Goal: Task Accomplishment & Management: Use online tool/utility

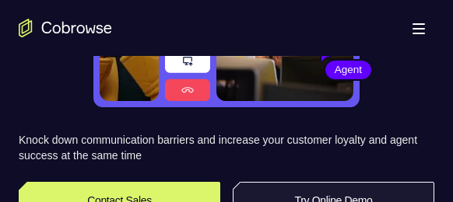
scroll to position [285, 0]
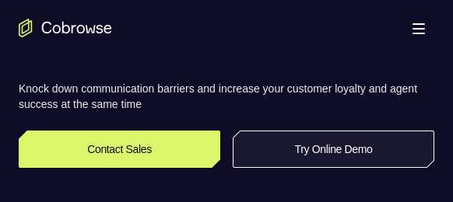
click at [335, 152] on link "Try Online Demo" at bounding box center [334, 149] width 202 height 37
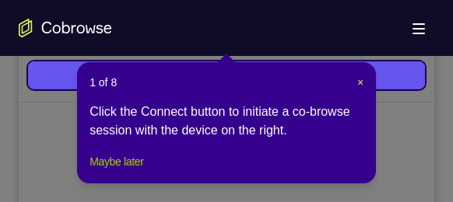
click at [125, 171] on button "Maybe later" at bounding box center [117, 162] width 54 height 19
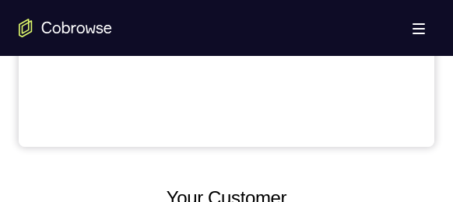
scroll to position [714, 0]
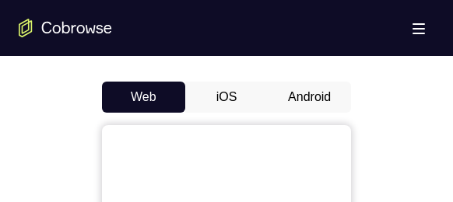
click at [304, 82] on button "Android" at bounding box center [309, 97] width 83 height 31
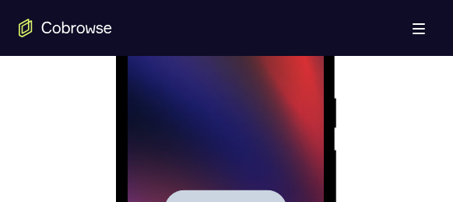
scroll to position [0, 0]
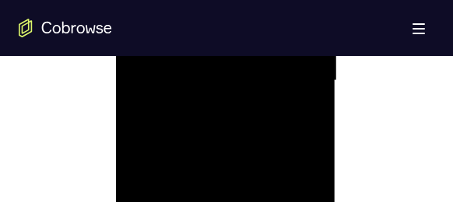
scroll to position [1130, 0]
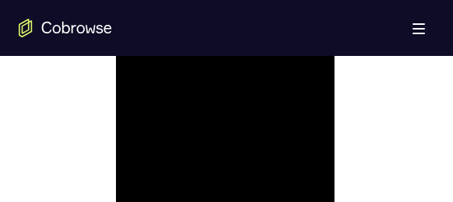
scroll to position [1052, 0]
drag, startPoint x: 295, startPoint y: 161, endPoint x: 301, endPoint y: -160, distance: 321.6
click at [295, 161] on div at bounding box center [225, 29] width 196 height 436
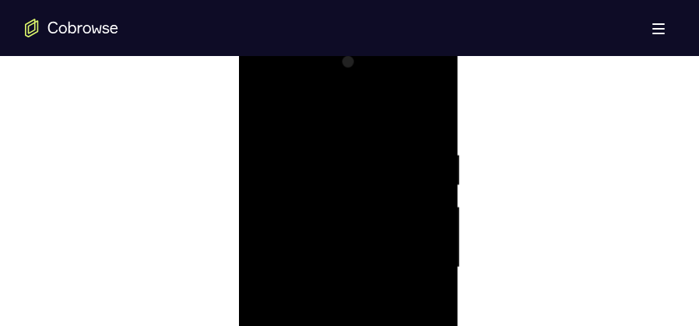
click at [417, 202] on div at bounding box center [348, 268] width 196 height 436
click at [329, 202] on div at bounding box center [348, 190] width 196 height 436
click at [332, 169] on div at bounding box center [348, 190] width 196 height 436
click at [374, 185] on div at bounding box center [348, 190] width 196 height 436
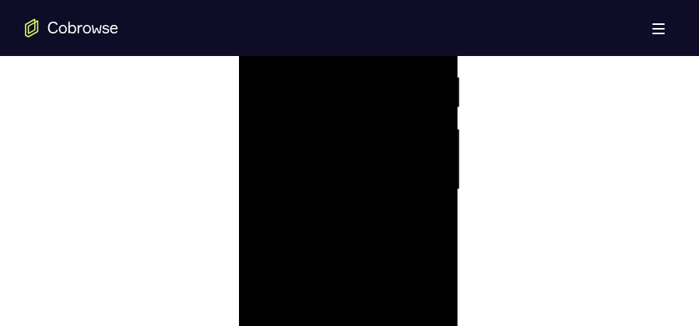
click at [327, 73] on div at bounding box center [348, 190] width 196 height 436
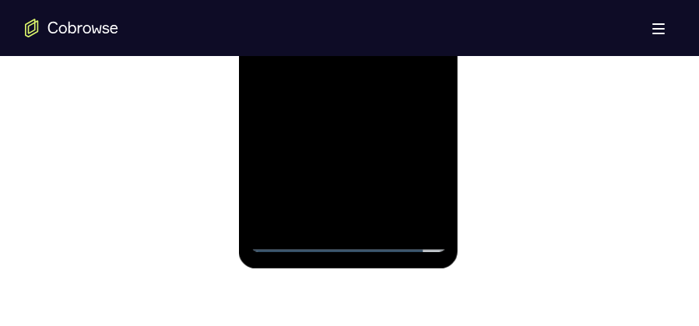
click at [353, 96] on div at bounding box center [348, 34] width 196 height 436
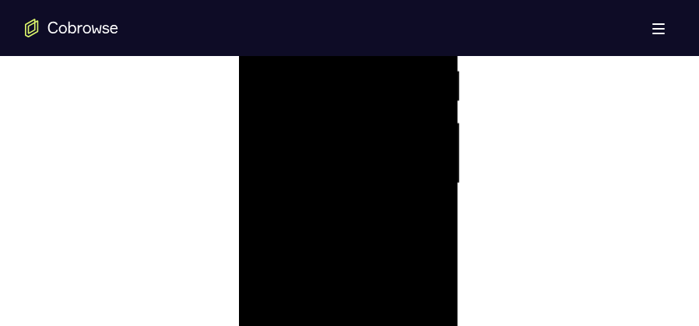
scroll to position [883, 0]
drag, startPoint x: 342, startPoint y: 76, endPoint x: 353, endPoint y: 27, distance: 49.5
click at [353, 27] on div at bounding box center [348, 229] width 196 height 436
click at [329, 113] on div at bounding box center [348, 229] width 196 height 436
click at [411, 135] on div at bounding box center [348, 229] width 196 height 436
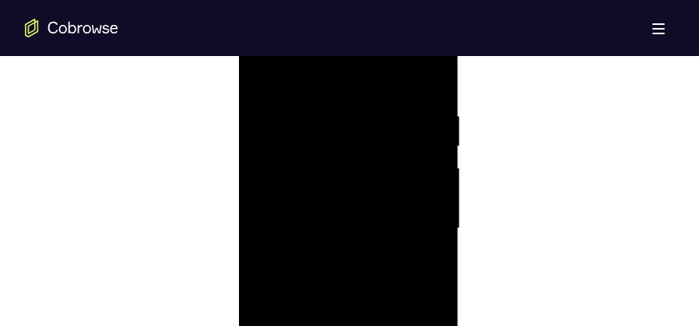
click at [424, 132] on div at bounding box center [348, 229] width 196 height 436
click at [417, 161] on div at bounding box center [348, 190] width 196 height 436
click at [420, 139] on div at bounding box center [348, 190] width 196 height 436
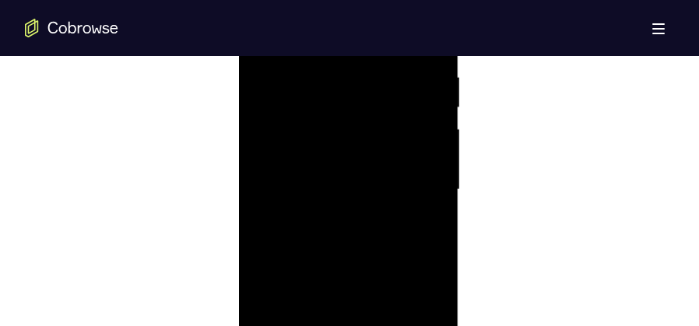
click at [420, 139] on div at bounding box center [348, 190] width 196 height 436
click at [426, 160] on div at bounding box center [348, 112] width 196 height 436
click at [427, 171] on div at bounding box center [348, 229] width 196 height 436
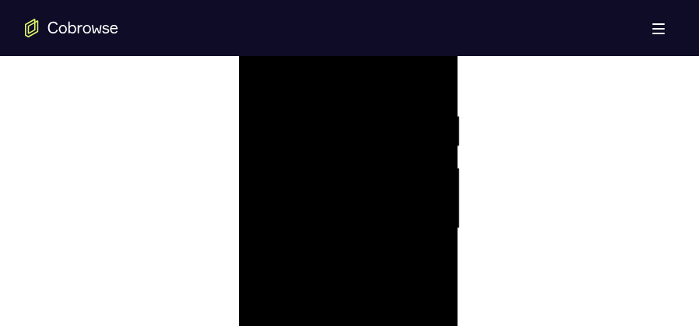
click at [428, 77] on div at bounding box center [348, 229] width 196 height 436
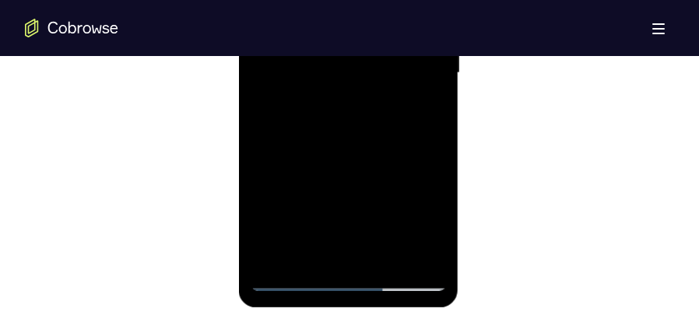
click at [385, 202] on div at bounding box center [348, 73] width 196 height 436
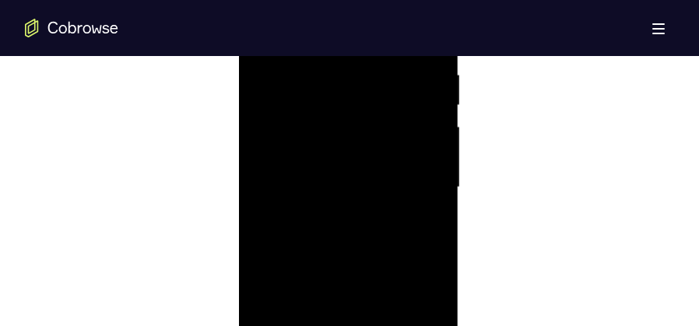
scroll to position [922, 0]
click at [364, 202] on div at bounding box center [348, 190] width 196 height 436
click at [388, 183] on div at bounding box center [348, 190] width 196 height 436
click at [265, 72] on div at bounding box center [348, 229] width 196 height 436
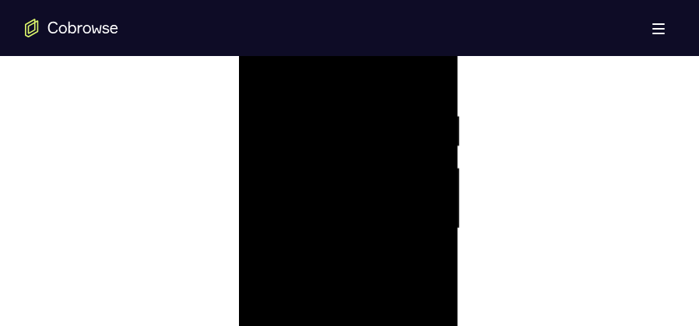
click at [265, 72] on div at bounding box center [348, 229] width 196 height 436
click at [339, 97] on div at bounding box center [348, 229] width 196 height 436
click at [423, 106] on div at bounding box center [348, 229] width 196 height 436
click at [426, 80] on div at bounding box center [348, 229] width 196 height 436
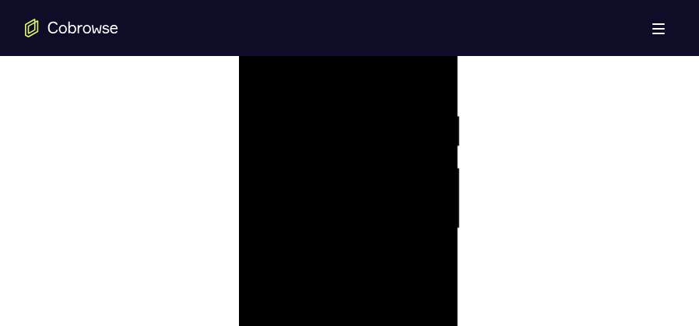
drag, startPoint x: 381, startPoint y: 104, endPoint x: 432, endPoint y: 307, distance: 208.6
click at [432, 202] on div at bounding box center [348, 229] width 196 height 436
drag, startPoint x: 414, startPoint y: 105, endPoint x: 357, endPoint y: 105, distance: 57.6
click at [353, 106] on div at bounding box center [348, 229] width 196 height 436
drag, startPoint x: 410, startPoint y: 101, endPoint x: 349, endPoint y: 104, distance: 61.6
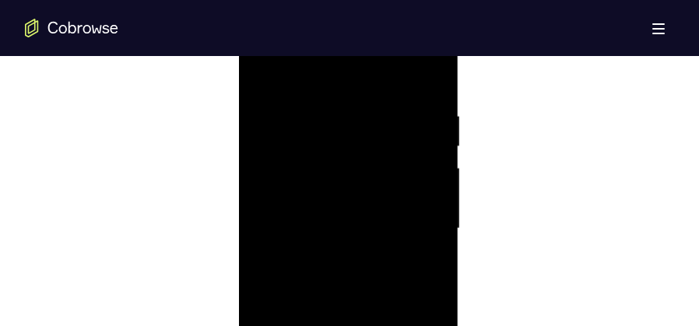
click at [349, 104] on div at bounding box center [348, 229] width 196 height 436
drag, startPoint x: 413, startPoint y: 104, endPoint x: 340, endPoint y: 105, distance: 73.2
click at [342, 105] on div at bounding box center [348, 229] width 196 height 436
click at [371, 202] on div at bounding box center [348, 229] width 196 height 436
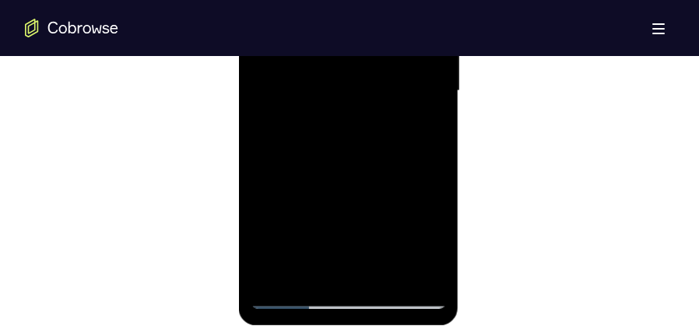
scroll to position [922, 0]
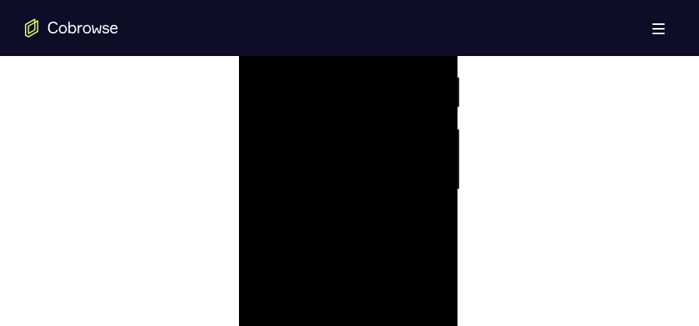
click at [373, 178] on div at bounding box center [348, 190] width 196 height 436
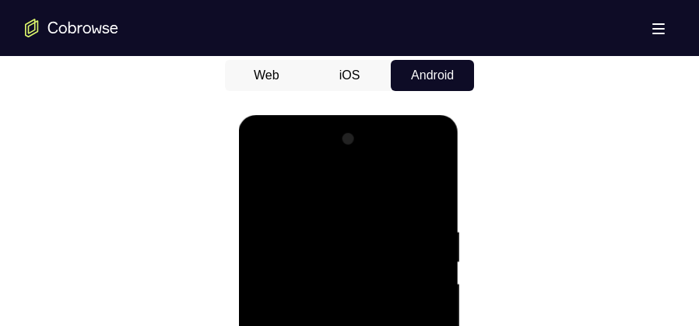
scroll to position [766, 0]
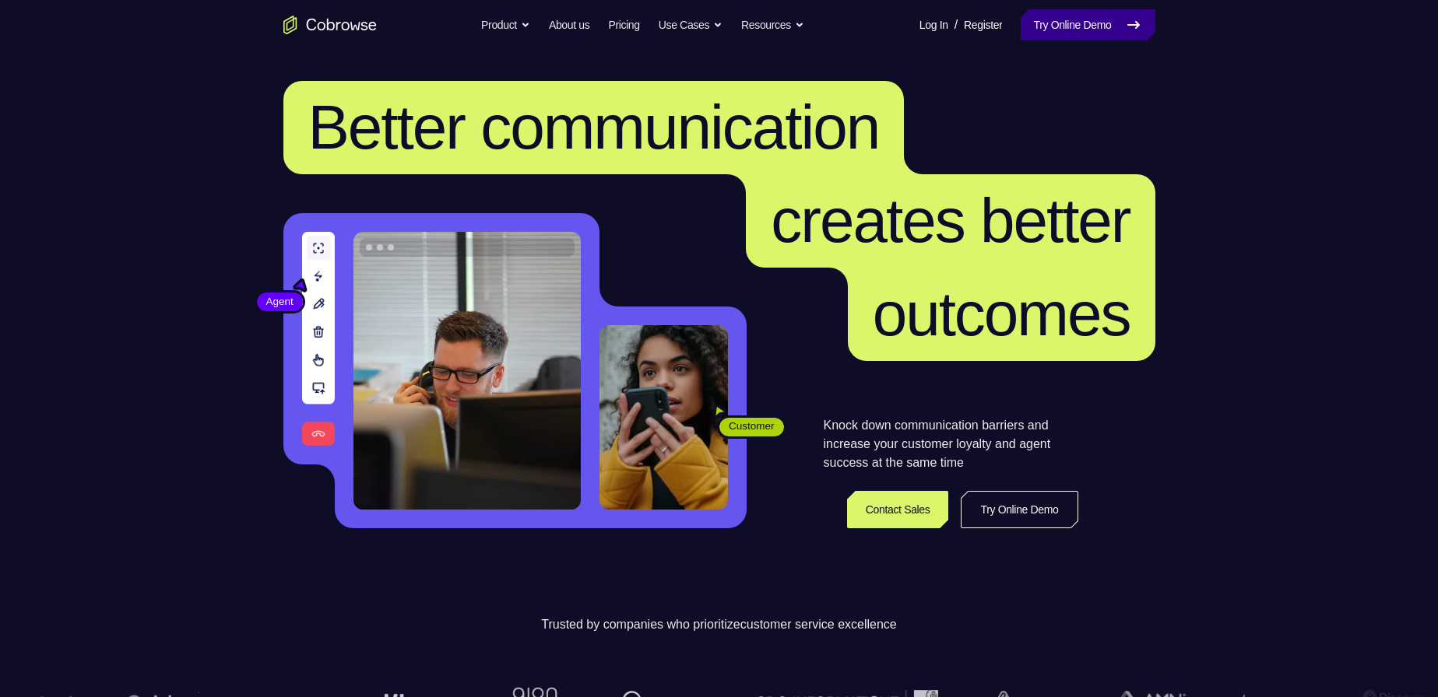
click at [1077, 29] on link "Try Online Demo" at bounding box center [1088, 24] width 134 height 31
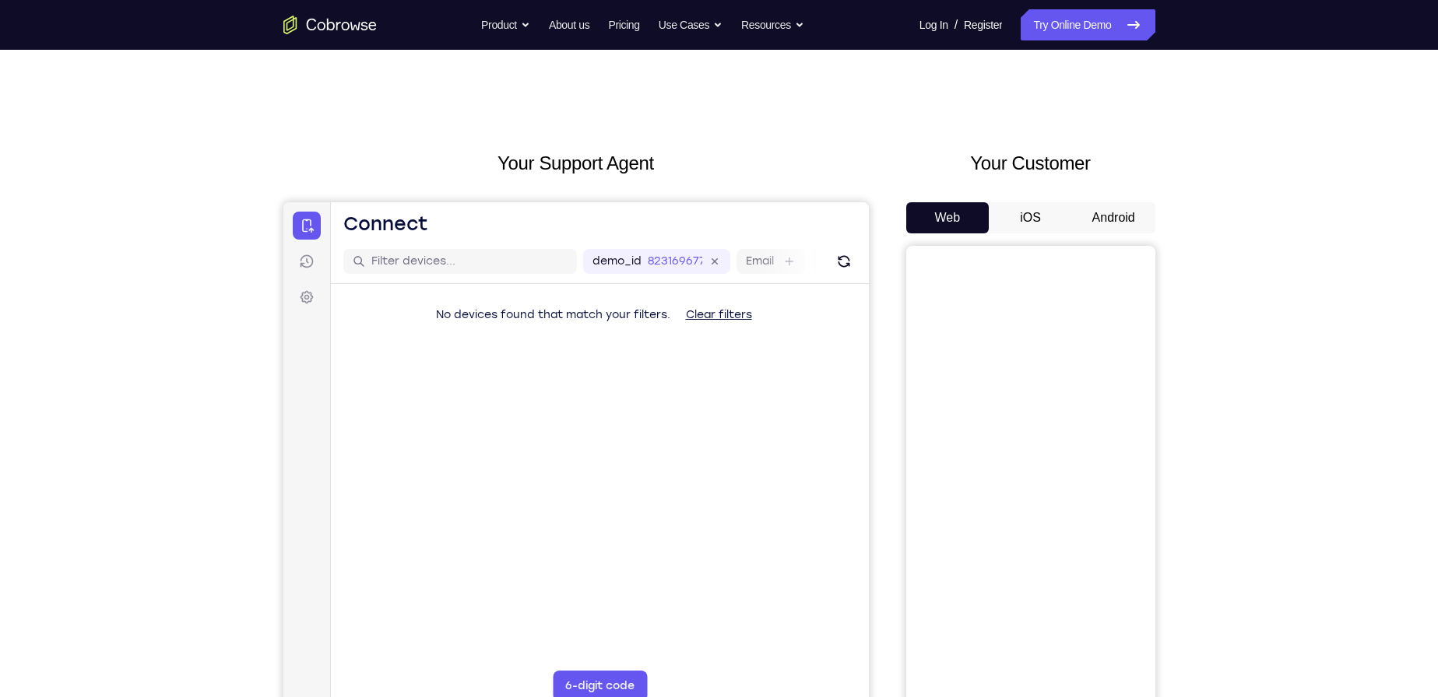
click at [1112, 216] on button "Android" at bounding box center [1113, 217] width 83 height 31
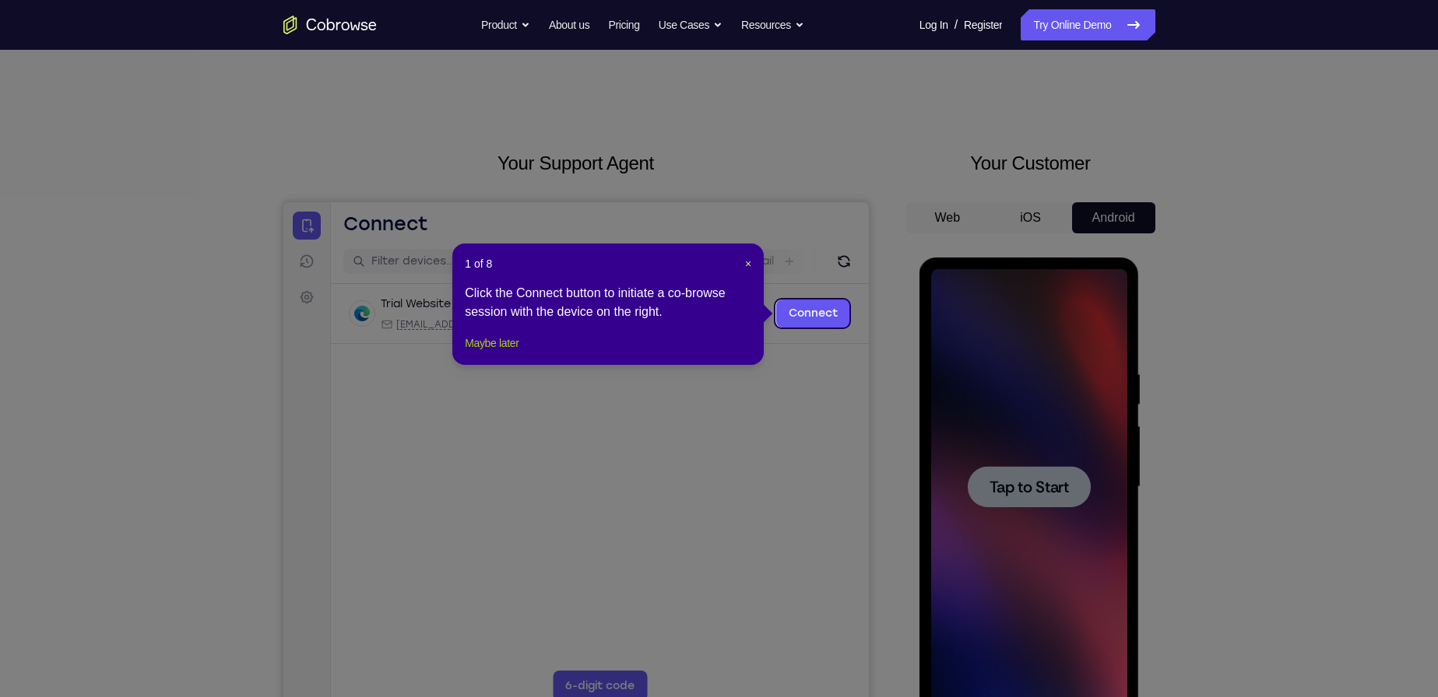
click at [487, 353] on button "Maybe later" at bounding box center [492, 343] width 54 height 19
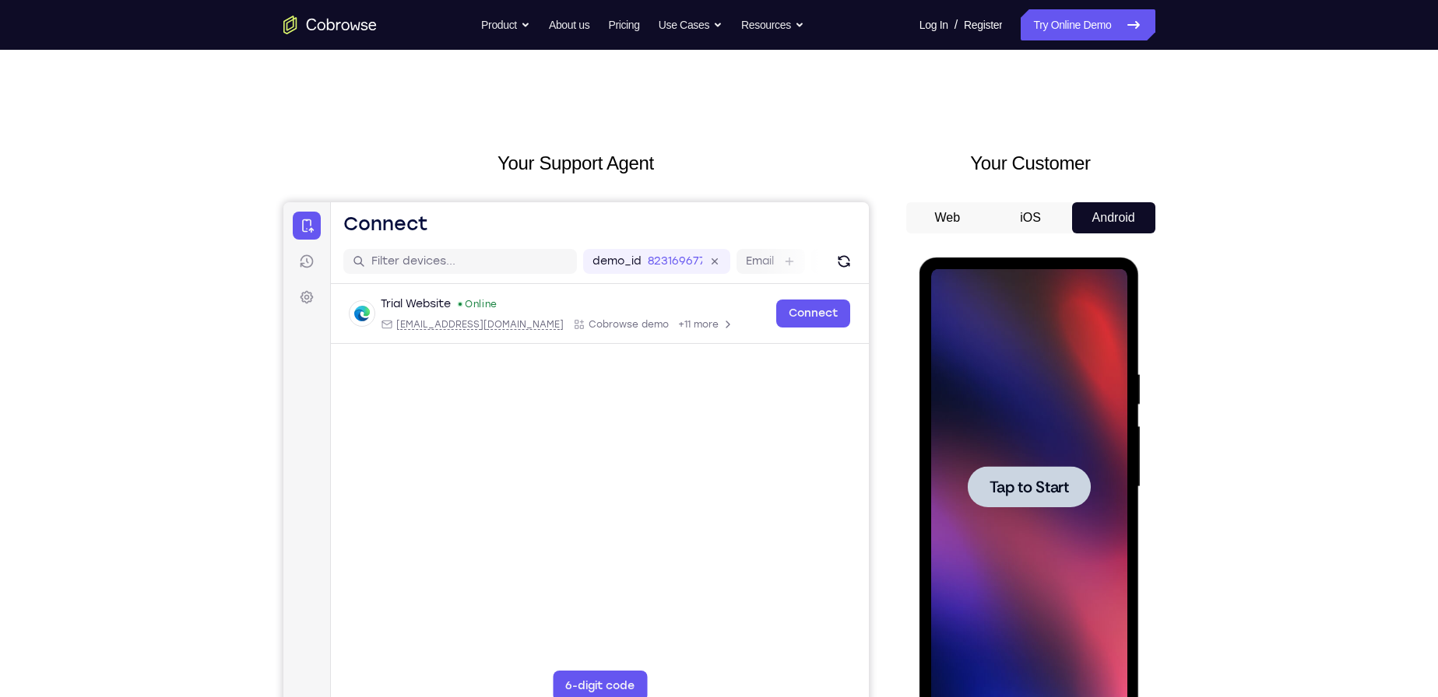
click at [1009, 493] on span "Tap to Start" at bounding box center [1028, 488] width 79 height 16
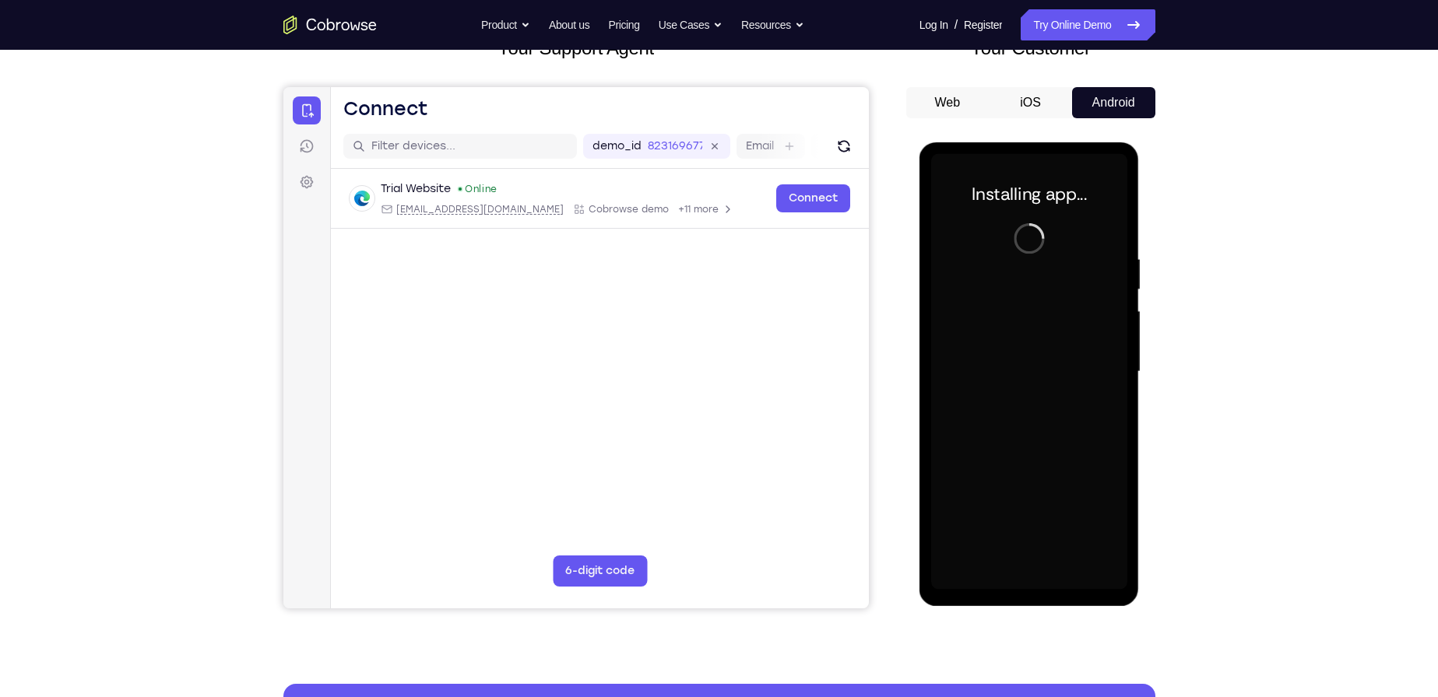
scroll to position [234, 0]
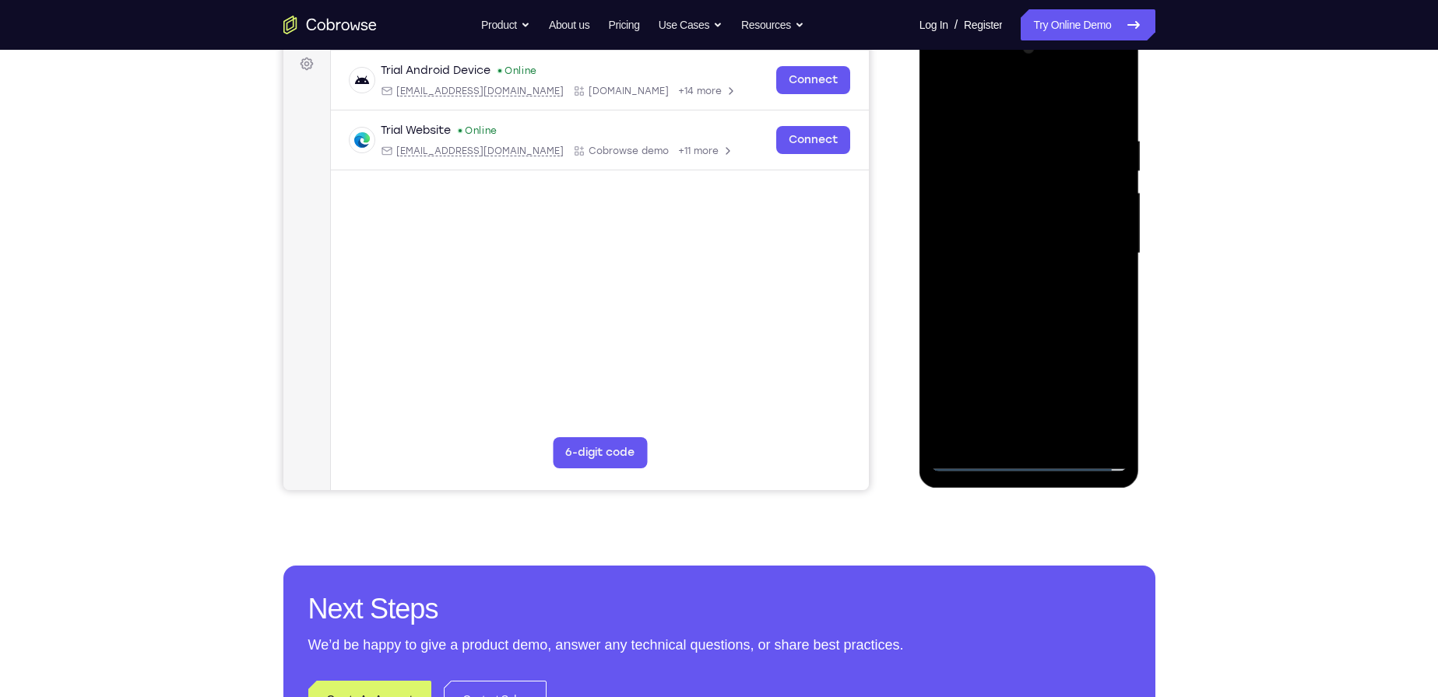
click at [1035, 460] on div at bounding box center [1029, 254] width 196 height 436
click at [1098, 396] on div at bounding box center [1029, 254] width 196 height 436
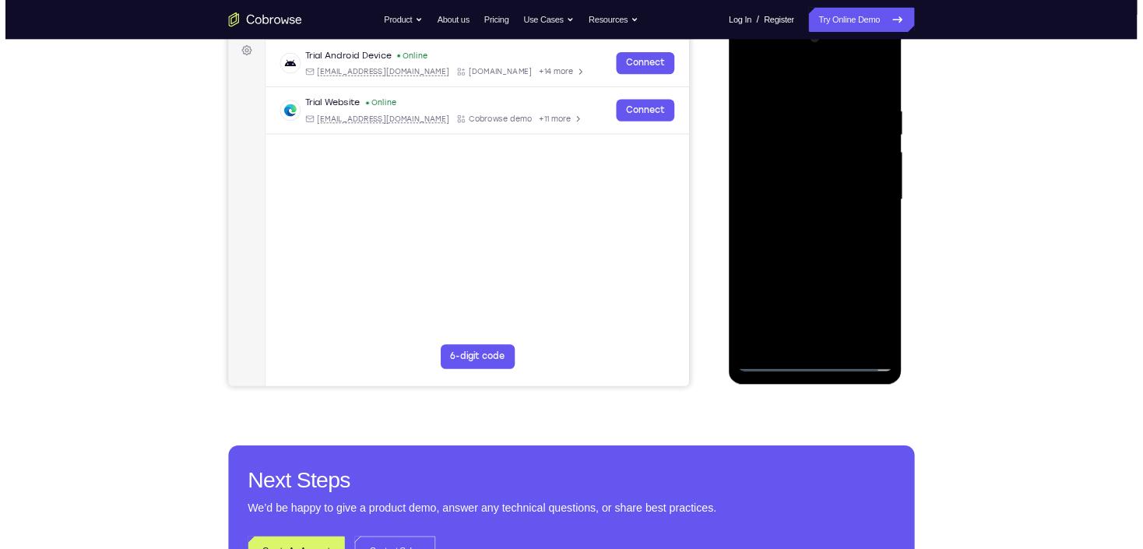
scroll to position [156, 0]
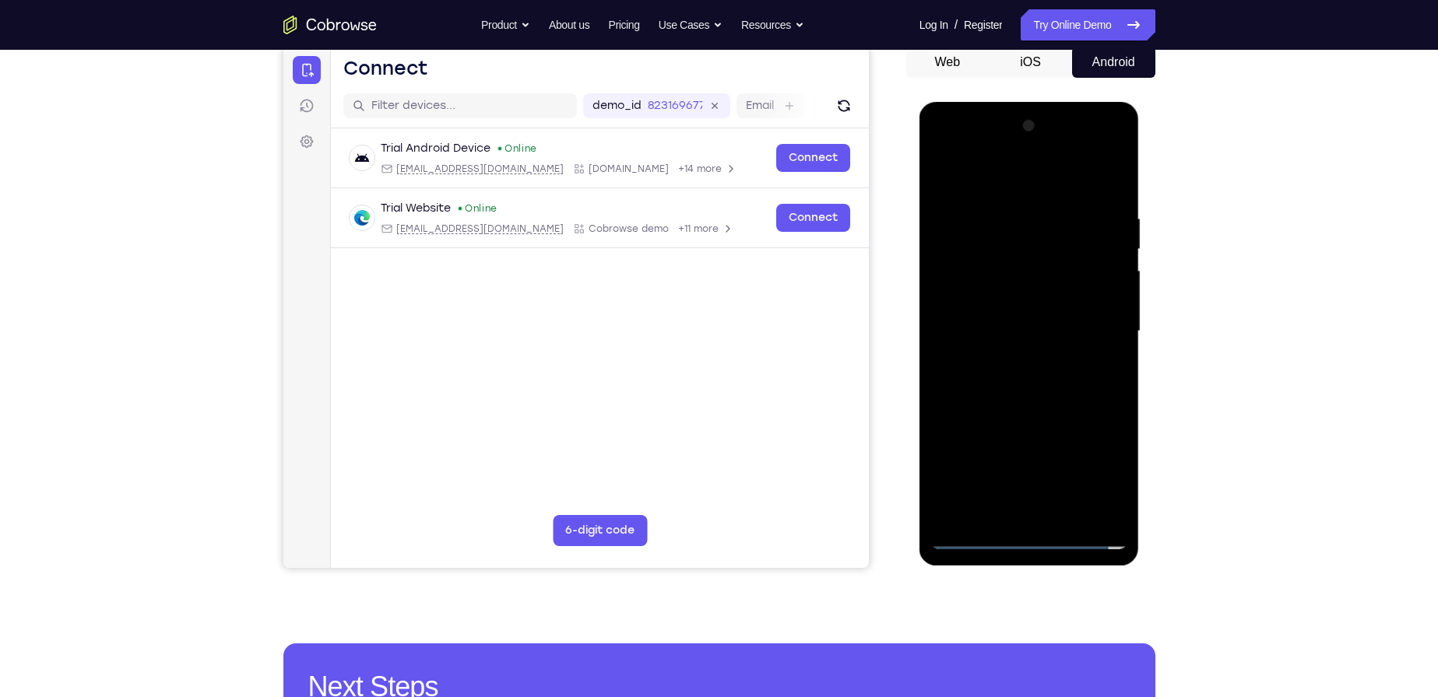
click at [1017, 175] on div at bounding box center [1029, 332] width 196 height 436
click at [1091, 327] on div at bounding box center [1029, 332] width 196 height 436
click at [1021, 360] on div at bounding box center [1029, 332] width 196 height 436
click at [1014, 313] on div at bounding box center [1029, 332] width 196 height 436
click at [1023, 332] on div at bounding box center [1029, 332] width 196 height 436
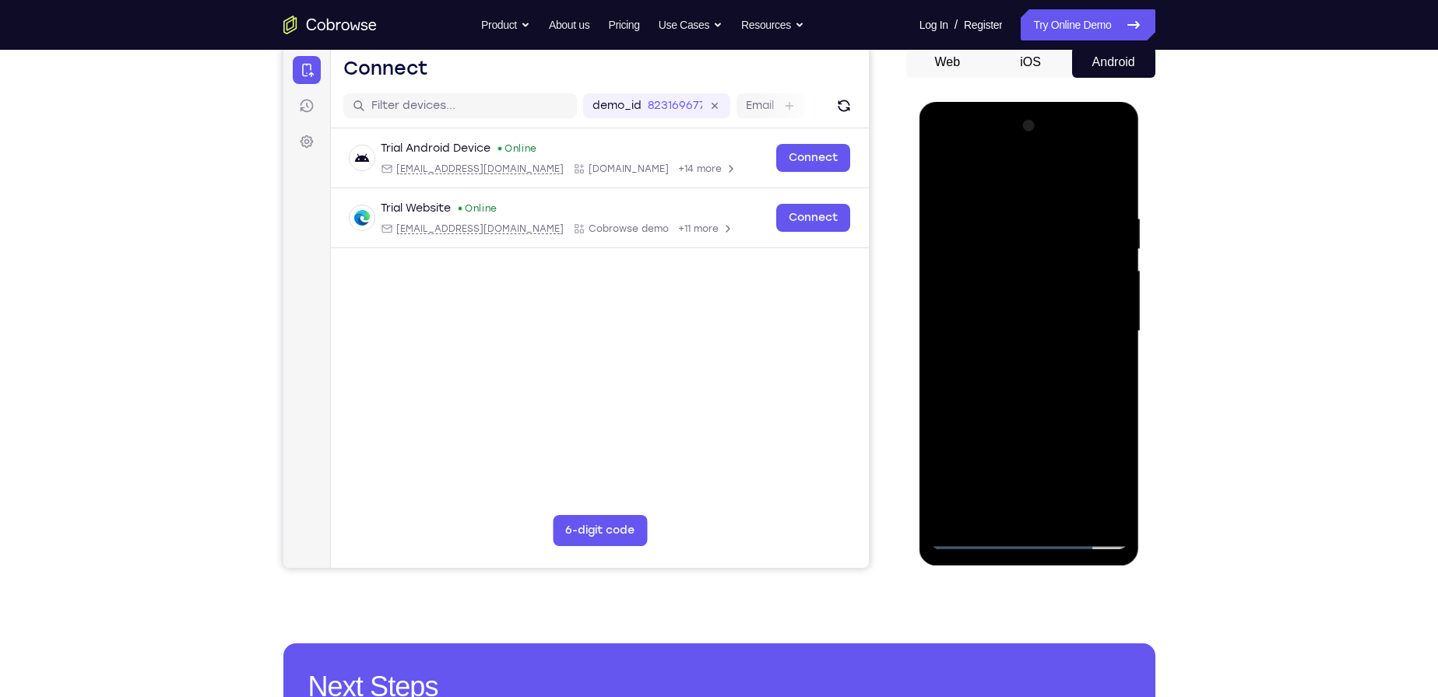
click at [1046, 379] on div at bounding box center [1029, 332] width 196 height 436
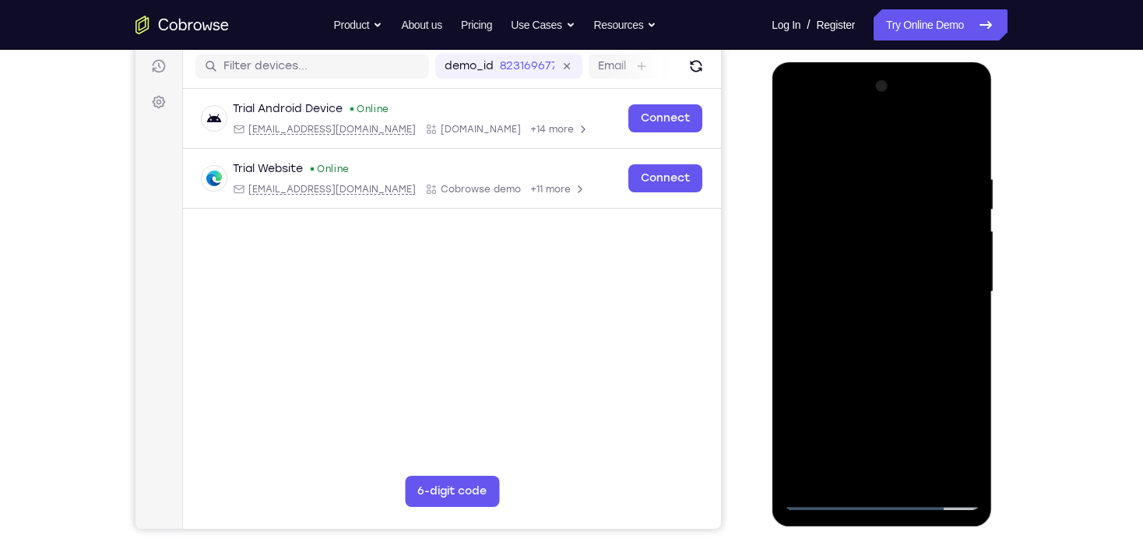
scroll to position [218, 0]
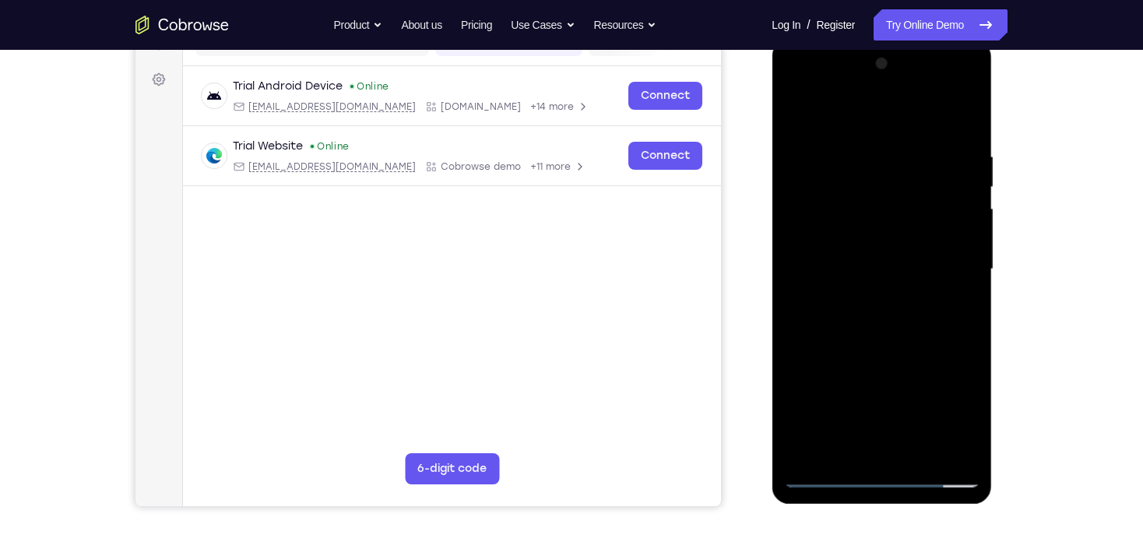
click at [890, 333] on div at bounding box center [881, 269] width 196 height 436
drag, startPoint x: 901, startPoint y: 114, endPoint x: 915, endPoint y: 113, distance: 14.8
click at [912, 79] on div at bounding box center [881, 269] width 196 height 436
drag, startPoint x: 939, startPoint y: 144, endPoint x: 892, endPoint y: 149, distance: 46.9
click at [837, 150] on div at bounding box center [881, 269] width 196 height 436
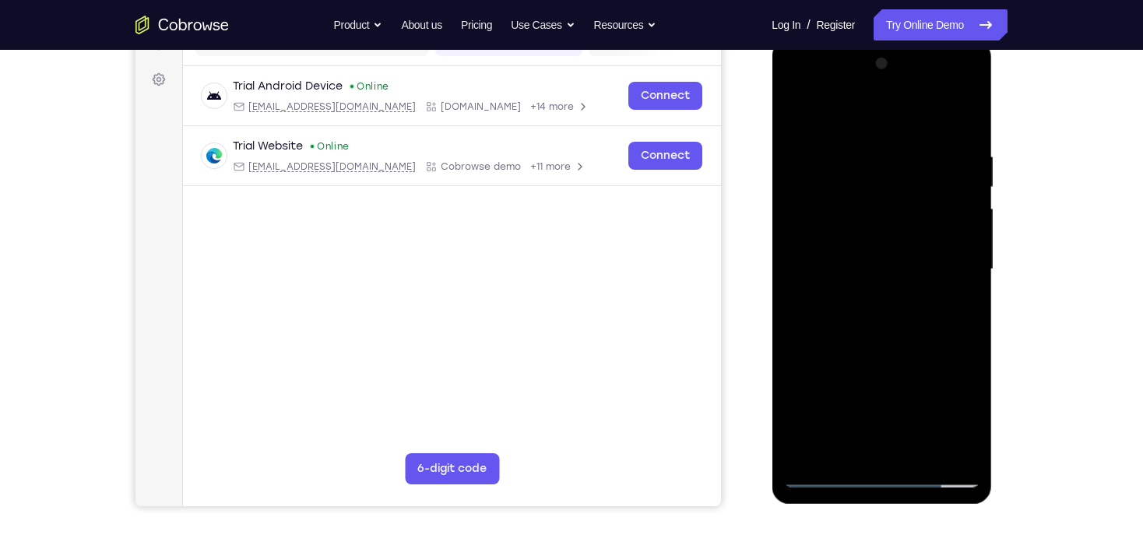
drag, startPoint x: 933, startPoint y: 148, endPoint x: 828, endPoint y: 160, distance: 105.0
click at [828, 160] on div at bounding box center [881, 269] width 196 height 436
click at [919, 455] on div at bounding box center [881, 269] width 196 height 436
click at [888, 358] on div at bounding box center [881, 269] width 196 height 436
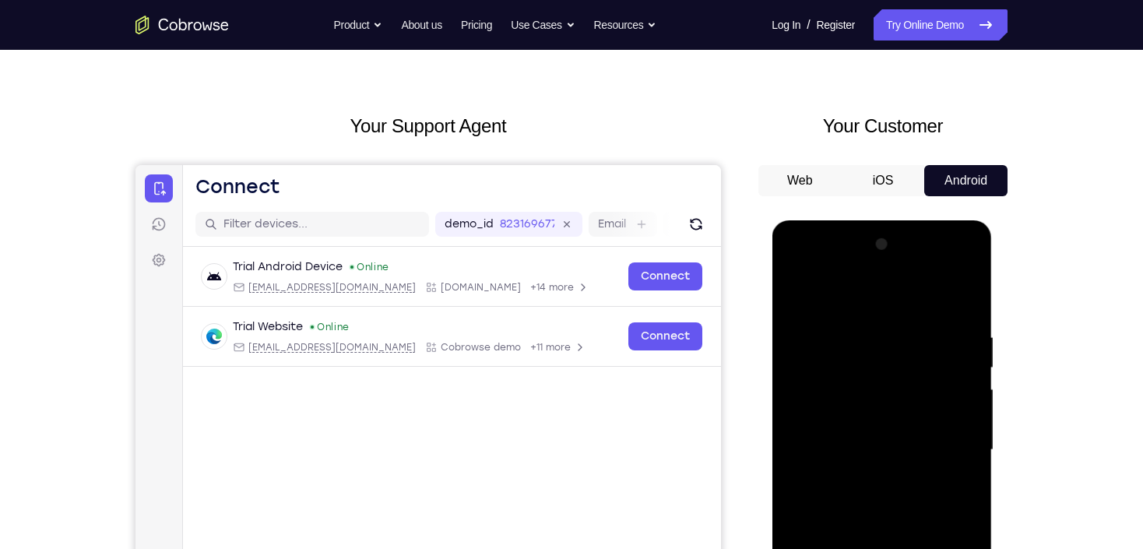
scroll to position [31, 0]
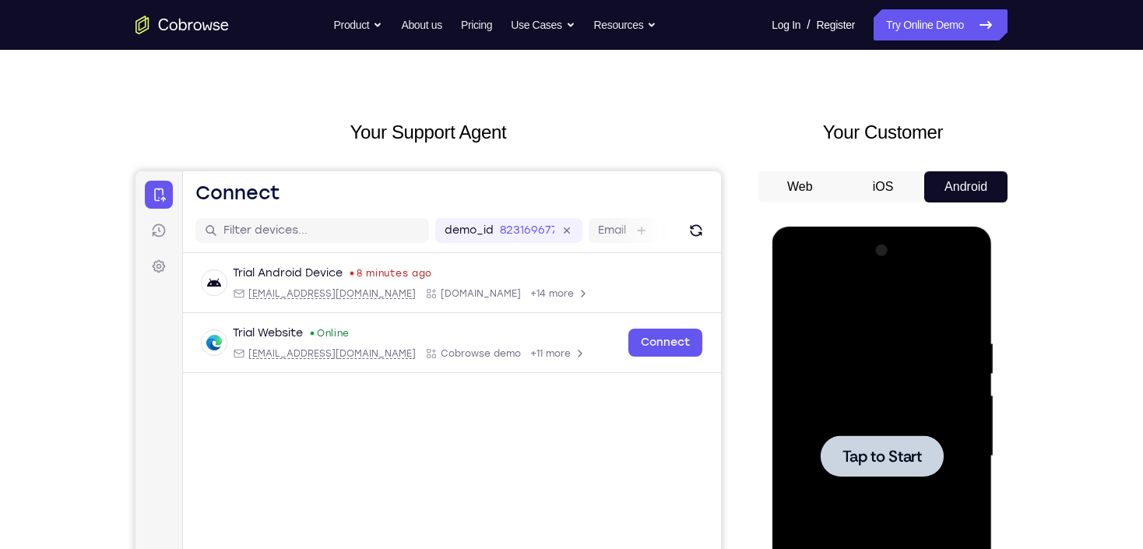
click at [867, 383] on div at bounding box center [881, 456] width 196 height 436
